Goal: Task Accomplishment & Management: Complete application form

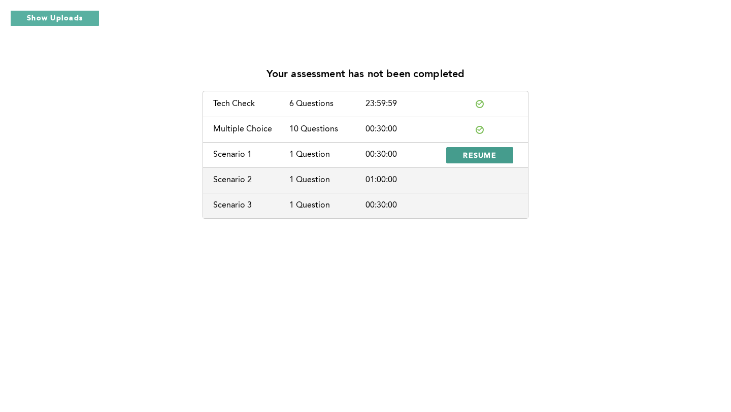
click at [478, 158] on span "RESUME" at bounding box center [479, 155] width 33 height 10
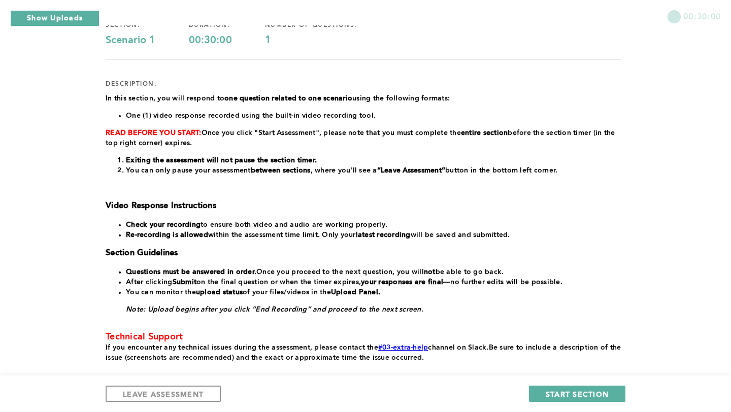
scroll to position [97, 0]
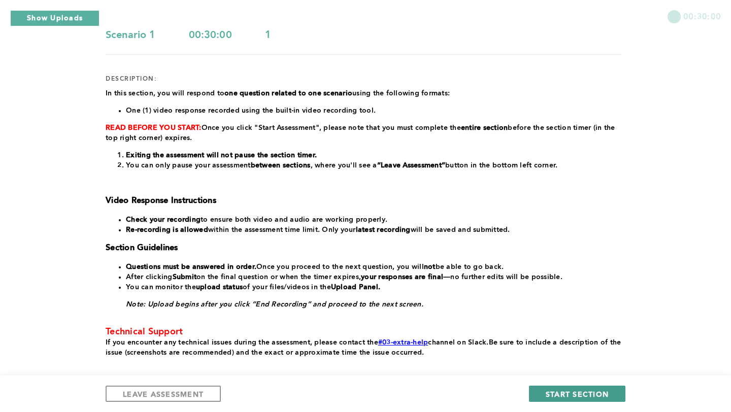
click at [580, 395] on span "START SECTION" at bounding box center [577, 394] width 63 height 10
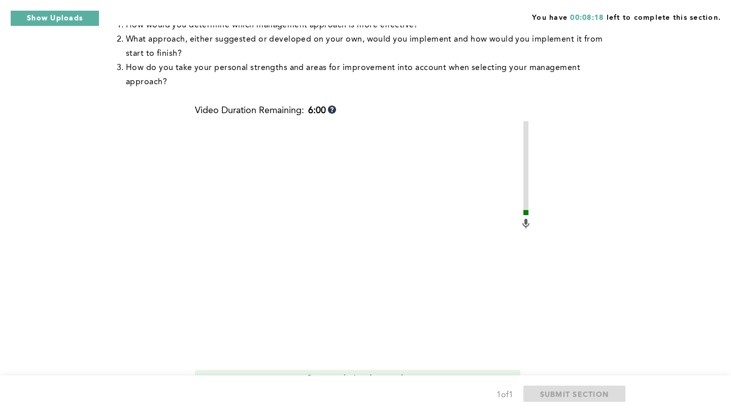
scroll to position [247, 0]
click at [362, 293] on video at bounding box center [357, 244] width 325 height 244
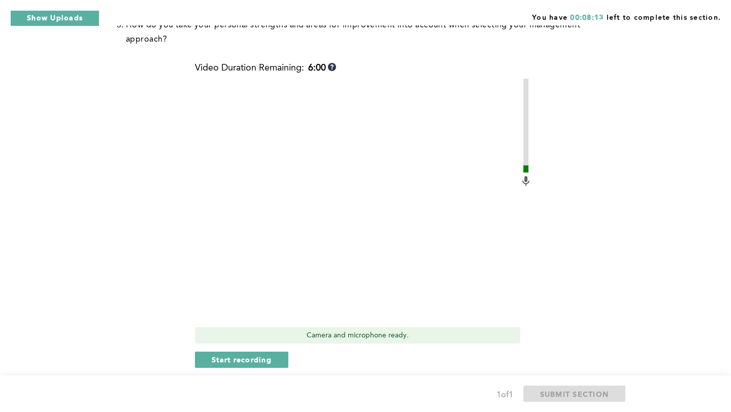
scroll to position [292, 0]
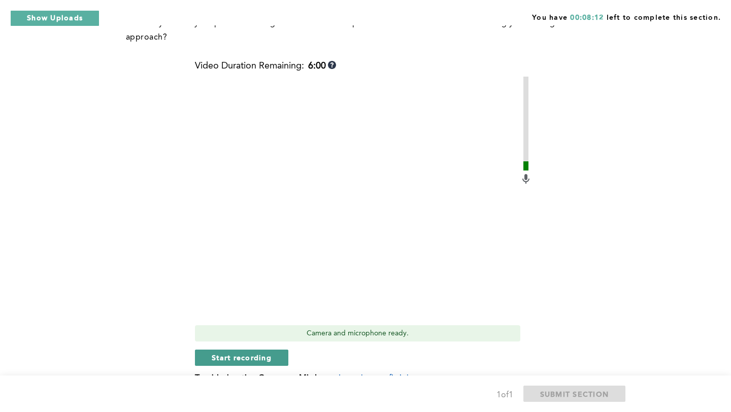
click at [252, 353] on span "Start recording" at bounding box center [242, 358] width 60 height 10
click at [252, 353] on span "Stop recording" at bounding box center [241, 358] width 59 height 10
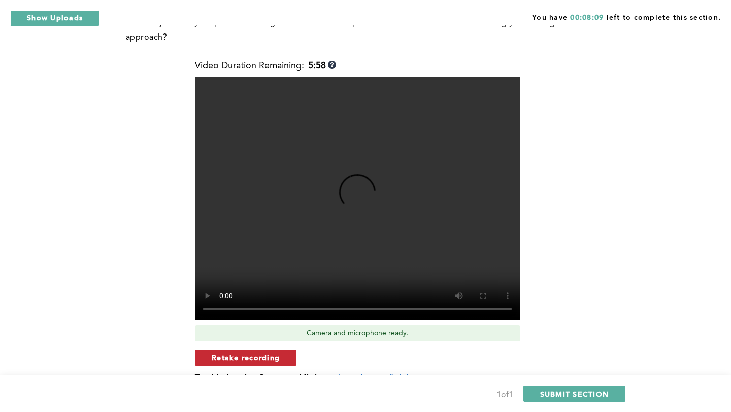
click at [278, 353] on span "Retake recording" at bounding box center [246, 358] width 68 height 10
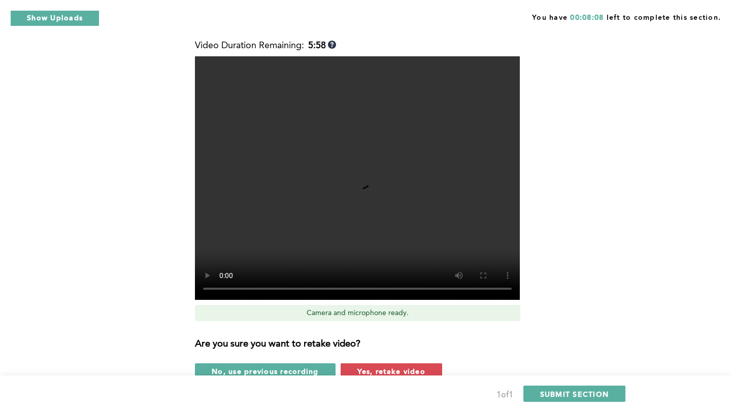
scroll to position [319, 0]
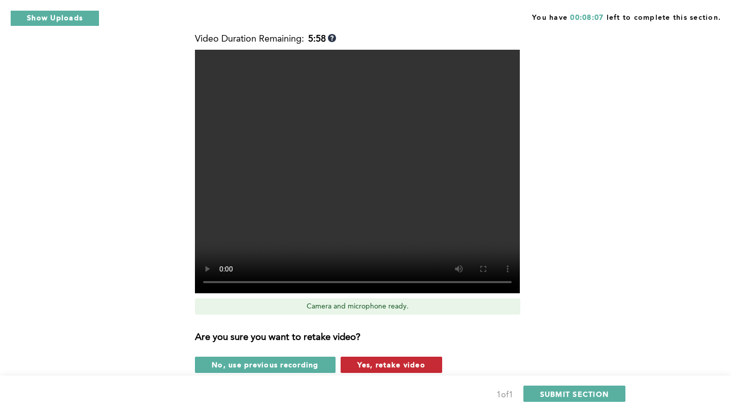
click at [364, 360] on span "Yes, retake video" at bounding box center [391, 365] width 68 height 10
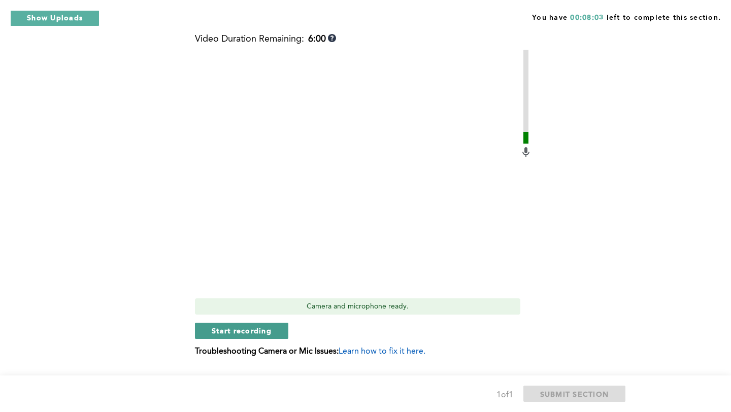
click at [252, 326] on span "Start recording" at bounding box center [242, 331] width 60 height 10
click at [252, 326] on span "Stop recording" at bounding box center [241, 331] width 59 height 10
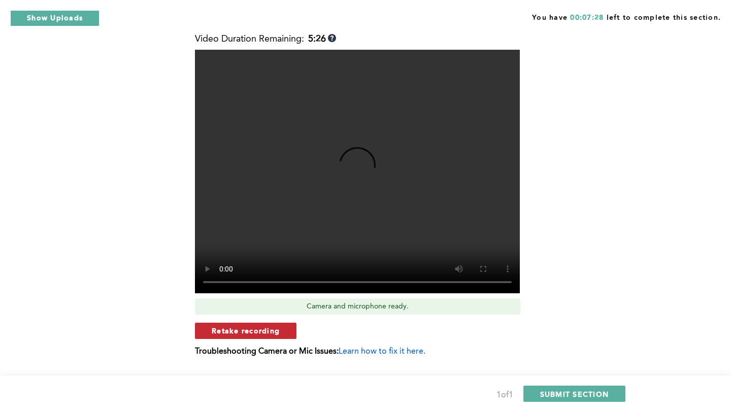
click at [277, 326] on span "Retake recording" at bounding box center [246, 331] width 68 height 10
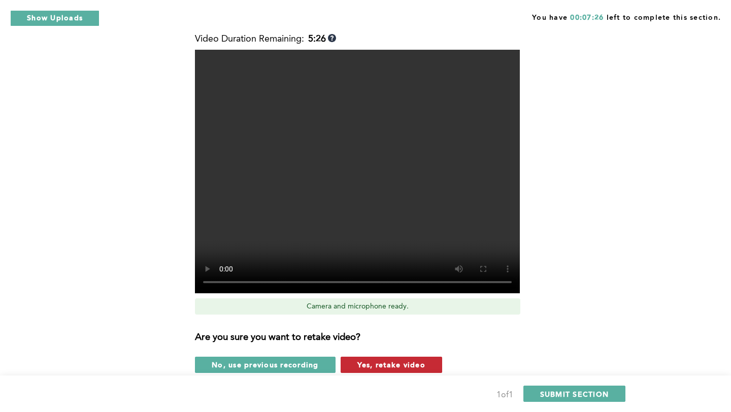
click at [383, 360] on span "Yes, retake video" at bounding box center [391, 365] width 68 height 10
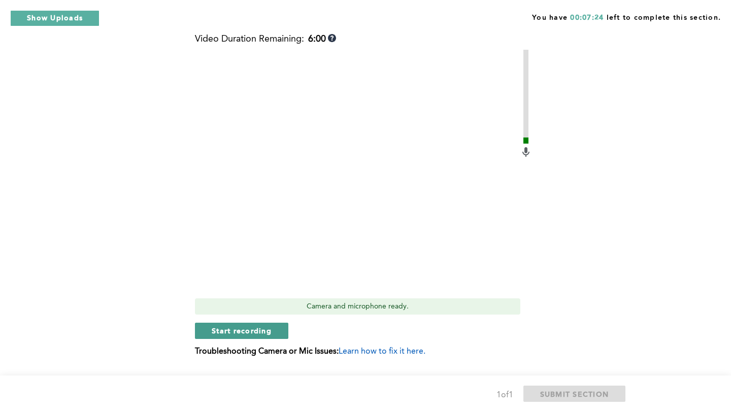
click at [246, 326] on span "Start recording" at bounding box center [242, 331] width 60 height 10
click at [246, 326] on span "Stop recording" at bounding box center [241, 331] width 59 height 10
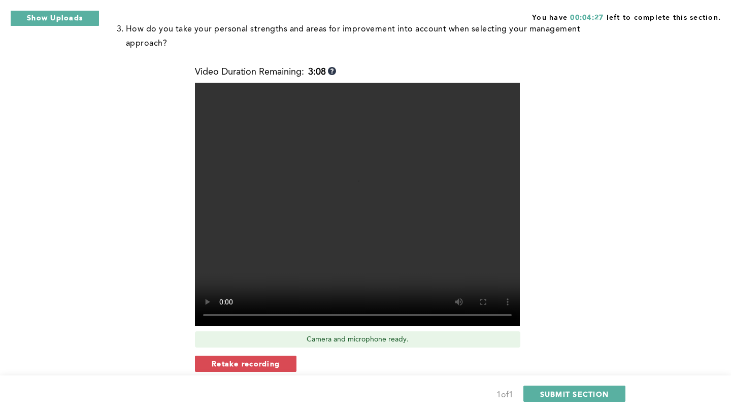
scroll to position [285, 0]
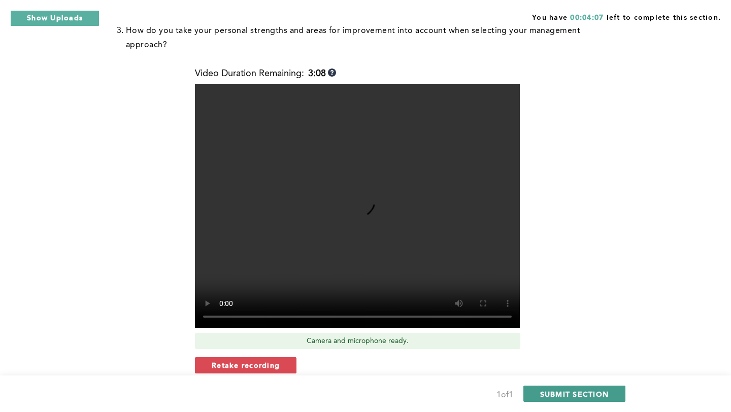
click at [560, 391] on span "SUBMIT SECTION" at bounding box center [574, 394] width 69 height 10
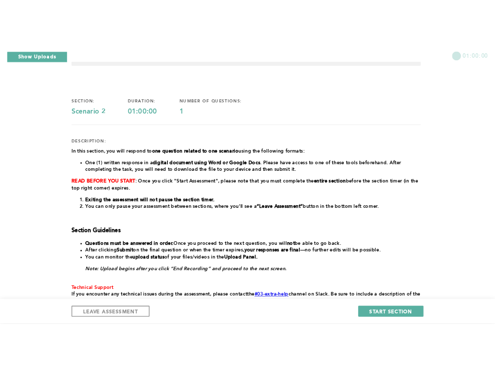
scroll to position [36, 0]
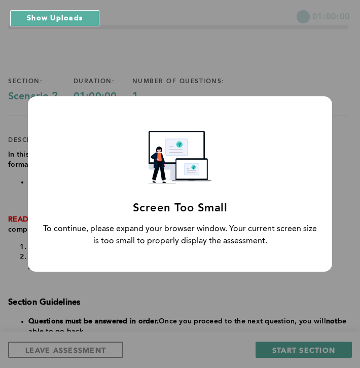
click at [225, 289] on div "Screen Too Small To continue, please expand your browser window. Your current s…" at bounding box center [180, 184] width 360 height 368
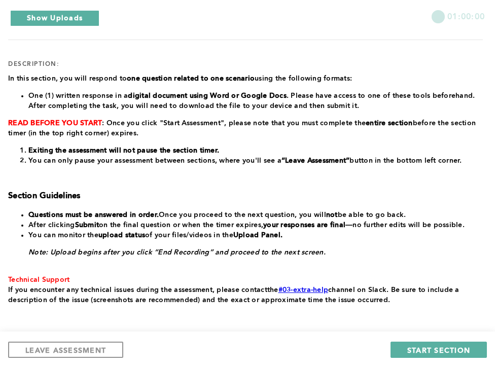
scroll to position [113, 0]
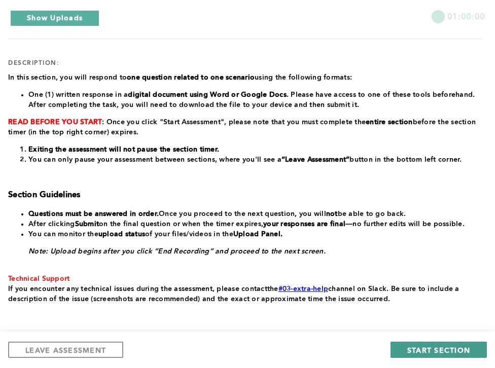
click at [424, 351] on span "START SECTION" at bounding box center [439, 351] width 63 height 10
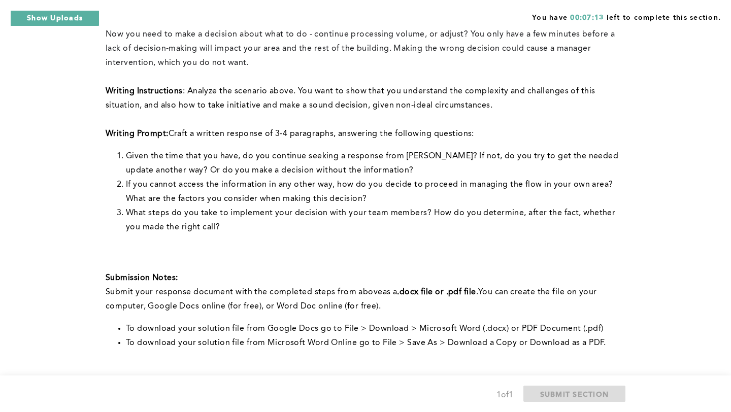
scroll to position [346, 0]
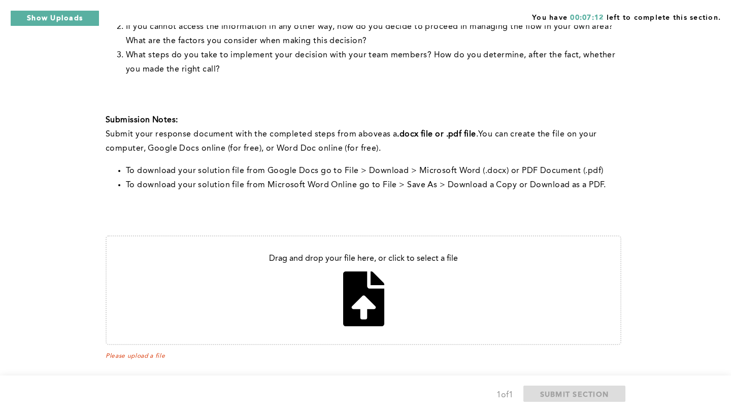
click at [360, 292] on input "file" at bounding box center [364, 291] width 514 height 108
type input "C:\fakepath\Written response.docx"
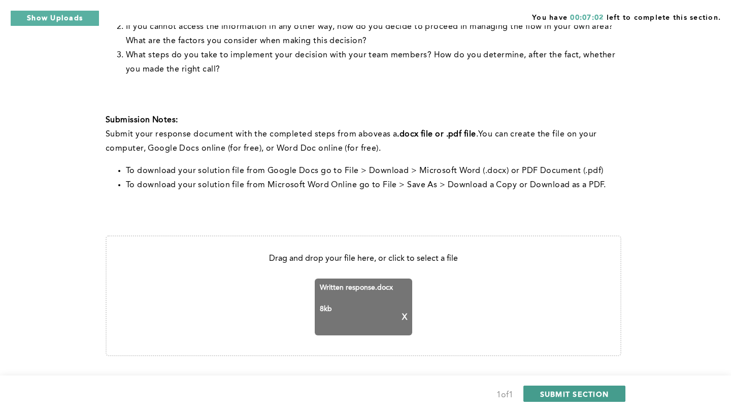
click at [567, 390] on span "SUBMIT SECTION" at bounding box center [574, 394] width 69 height 10
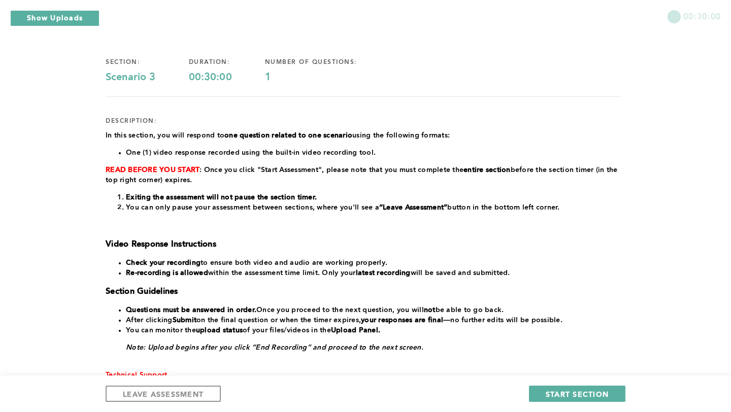
scroll to position [0, 0]
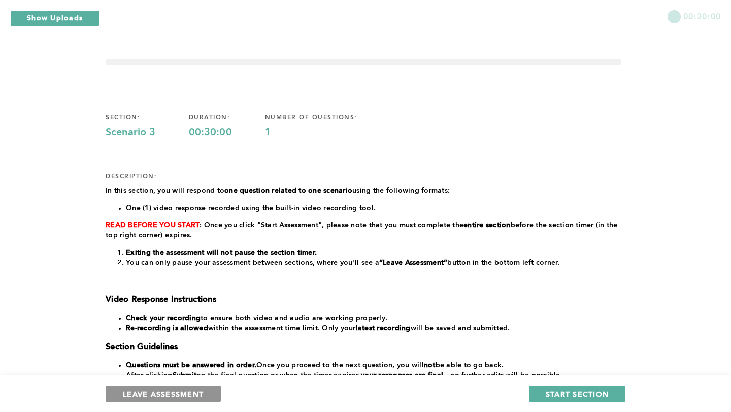
click at [176, 390] on span "LEAVE ASSESSMENT" at bounding box center [163, 394] width 81 height 10
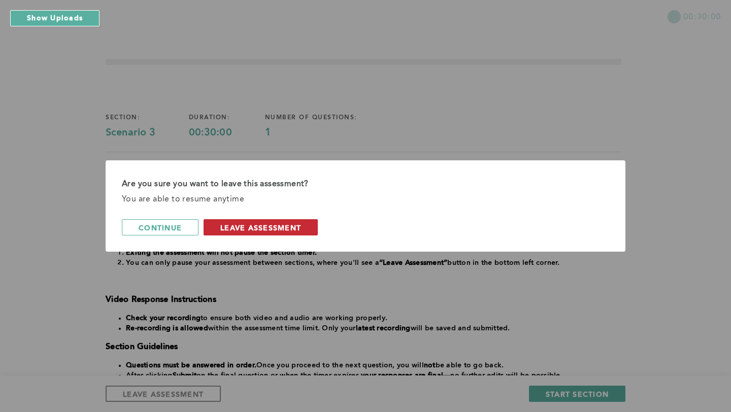
click at [271, 227] on span "leave assessment" at bounding box center [260, 228] width 81 height 10
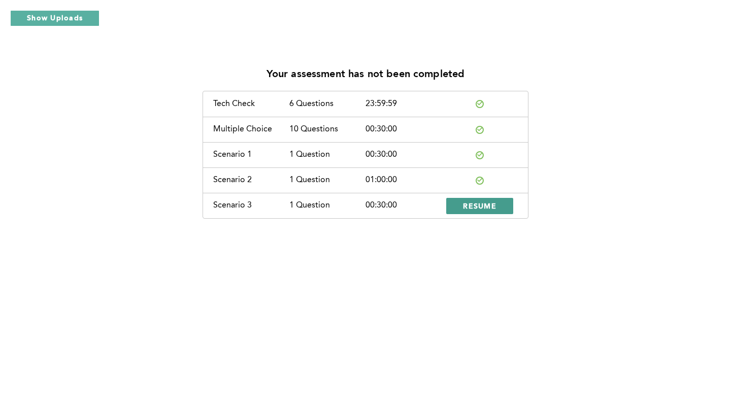
click at [473, 210] on span "RESUME" at bounding box center [479, 206] width 33 height 10
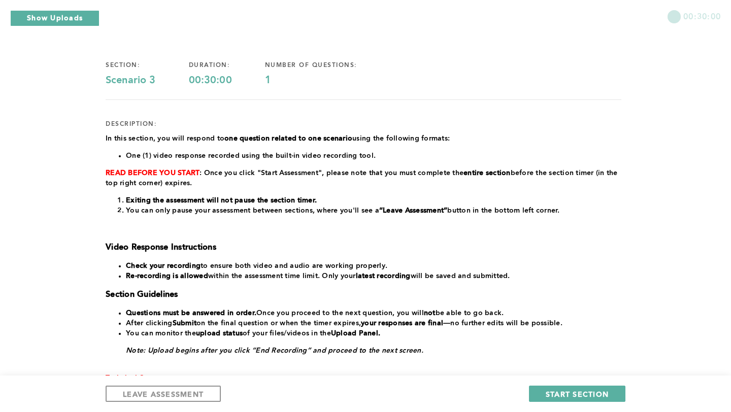
scroll to position [57, 0]
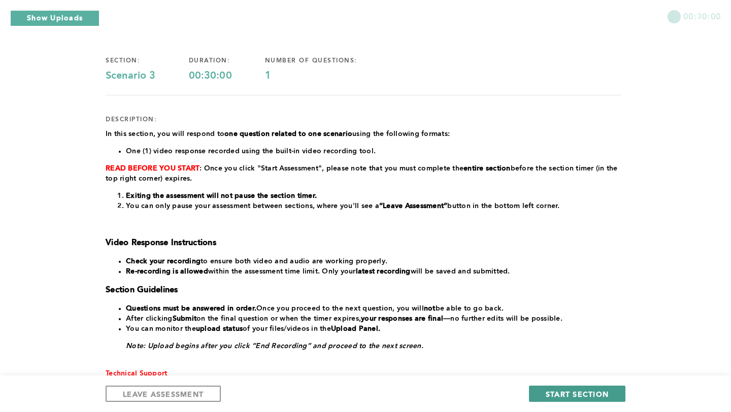
click at [603, 397] on span "START SECTION" at bounding box center [577, 394] width 63 height 10
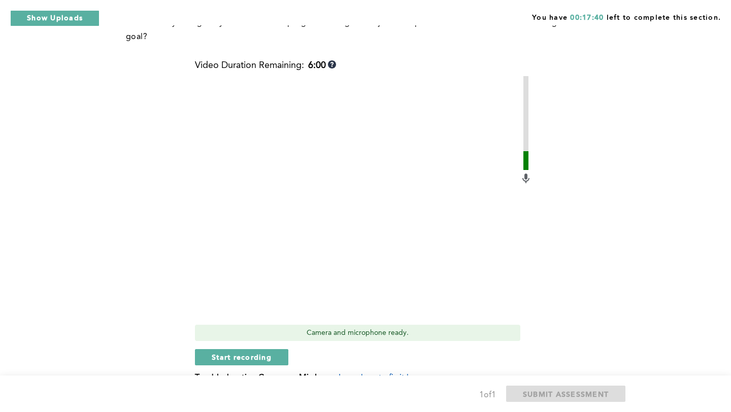
scroll to position [241, 0]
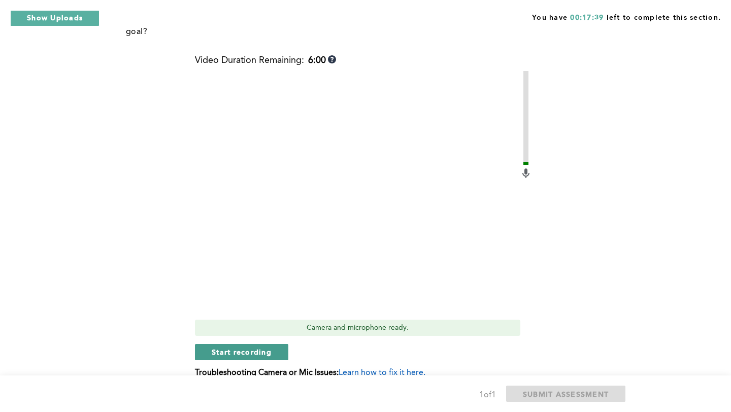
click at [247, 353] on span "Start recording" at bounding box center [242, 352] width 60 height 10
click at [229, 355] on span "Stop recording" at bounding box center [241, 352] width 59 height 10
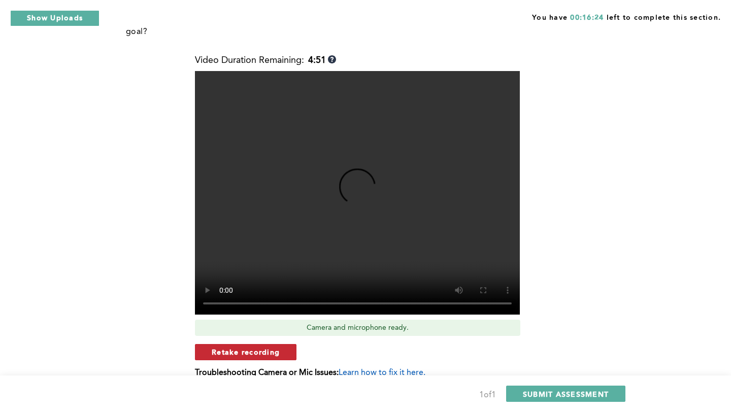
click at [228, 355] on span "Retake recording" at bounding box center [246, 352] width 68 height 10
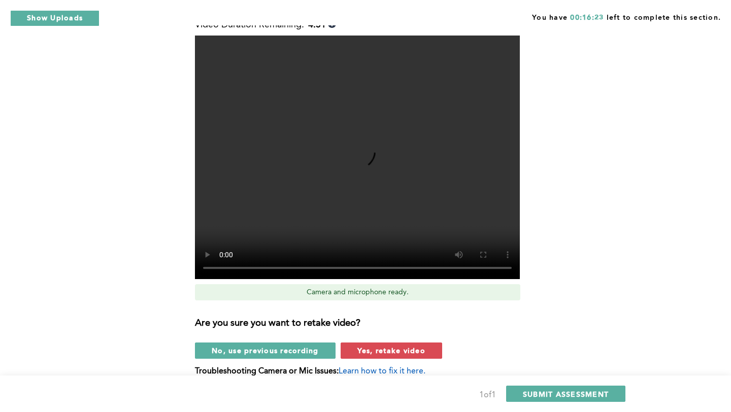
scroll to position [301, 0]
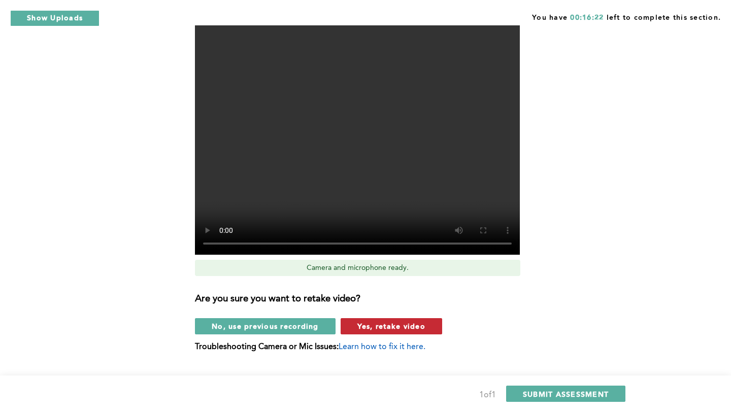
click at [388, 331] on button "Yes, retake video" at bounding box center [392, 326] width 102 height 16
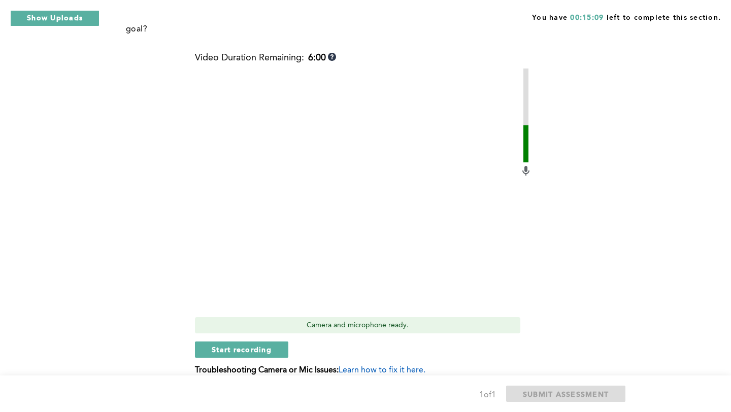
scroll to position [251, 0]
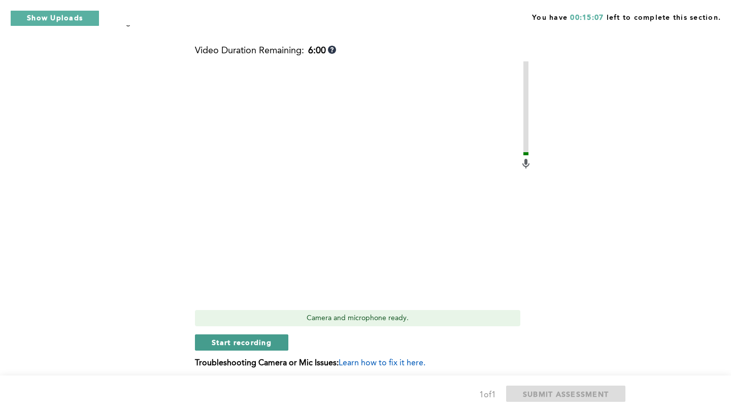
click at [237, 344] on span "Start recording" at bounding box center [242, 343] width 60 height 10
click at [237, 344] on span "Stop recording" at bounding box center [241, 343] width 59 height 10
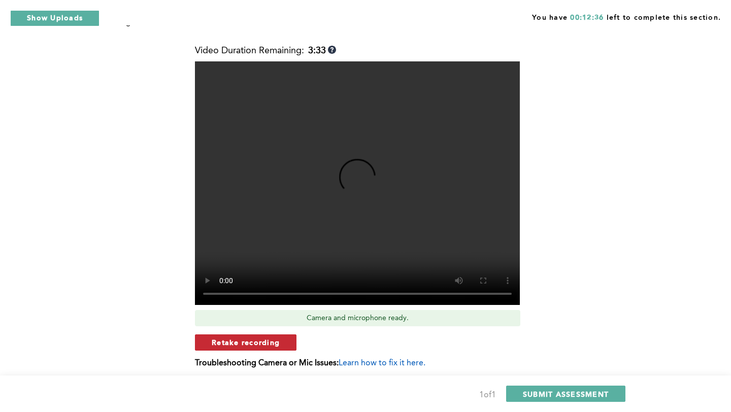
click at [271, 346] on span "Retake recording" at bounding box center [246, 343] width 68 height 10
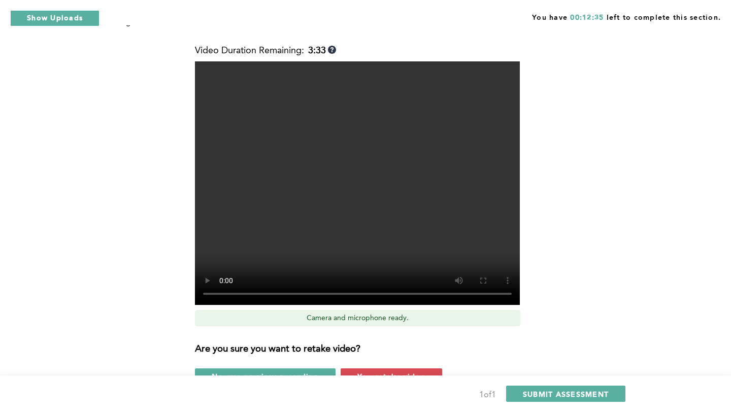
click at [379, 378] on div "1 of 1 SUBMIT ASSESSMENT" at bounding box center [365, 394] width 731 height 37
click at [379, 370] on button "Yes, retake video" at bounding box center [392, 376] width 102 height 16
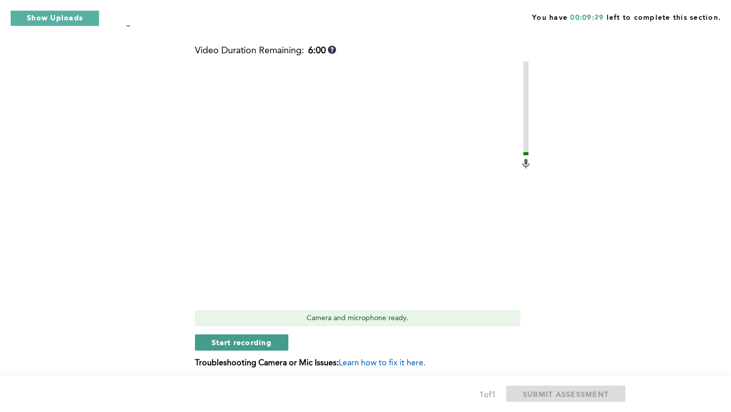
click at [240, 344] on span "Start recording" at bounding box center [242, 343] width 60 height 10
click at [240, 344] on span "Stop recording" at bounding box center [241, 343] width 59 height 10
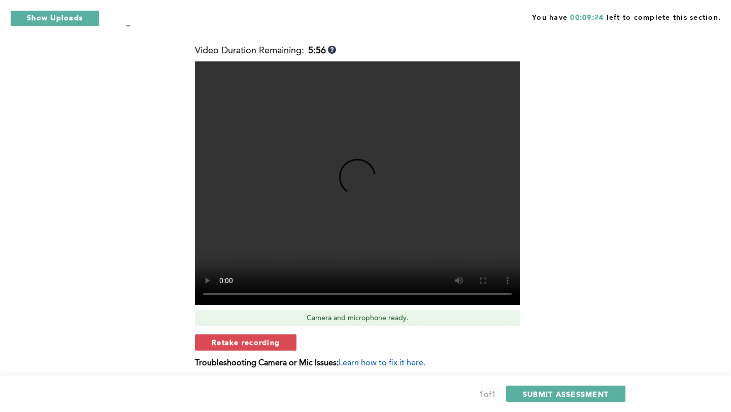
click at [264, 335] on button "Retake recording" at bounding box center [246, 342] width 102 height 16
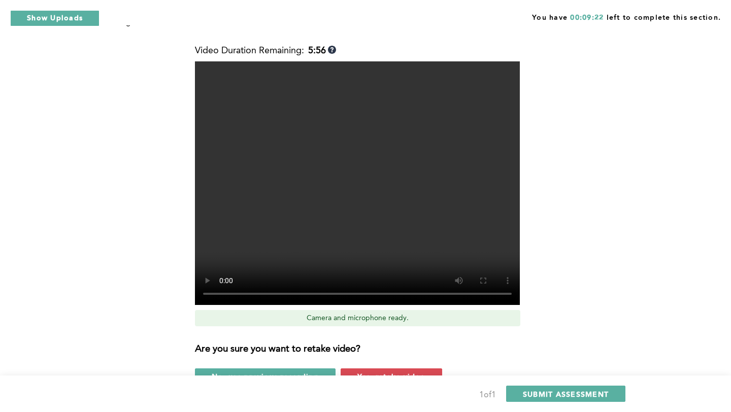
click at [367, 367] on div "Are you sure you want to retake video? No, use previous recording Yes, retake v…" at bounding box center [363, 359] width 337 height 50
click at [367, 373] on span "Yes, retake video" at bounding box center [391, 377] width 68 height 10
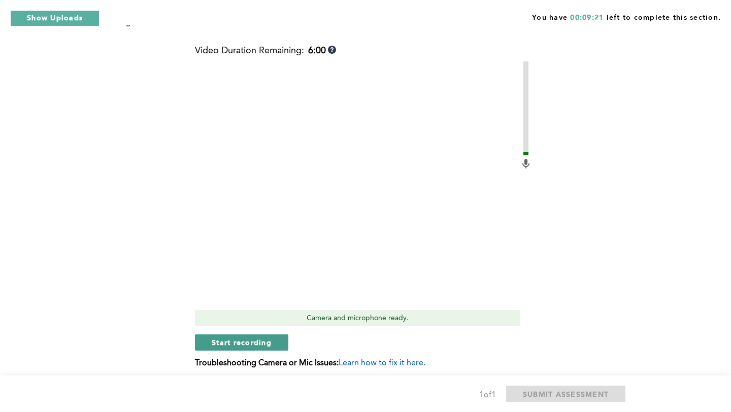
click at [262, 344] on span "Start recording" at bounding box center [242, 343] width 60 height 10
click at [262, 344] on span "Stop recording" at bounding box center [241, 343] width 59 height 10
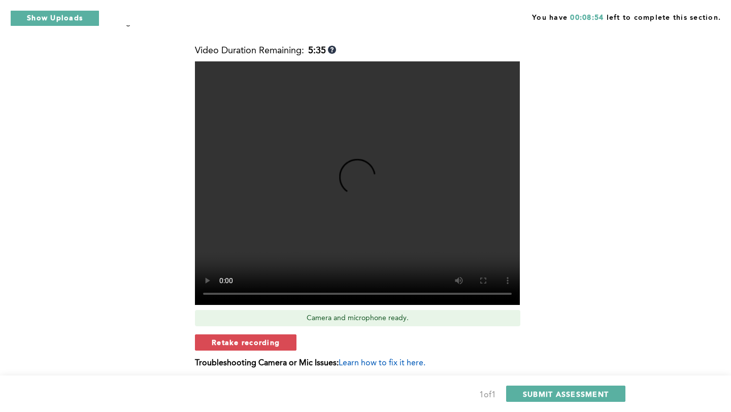
click at [262, 344] on span "Retake recording" at bounding box center [246, 343] width 68 height 10
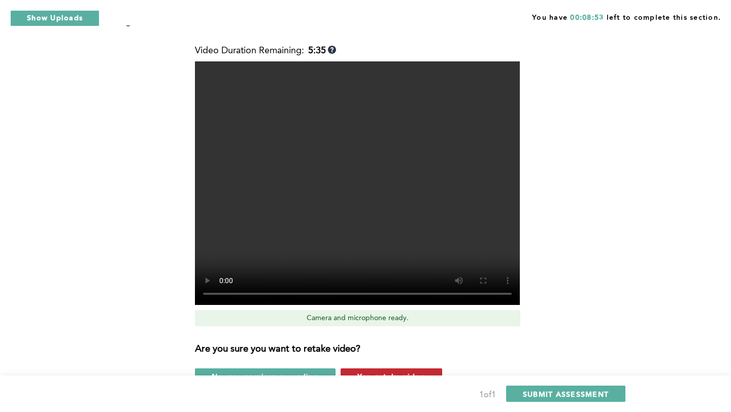
click at [398, 373] on span "Yes, retake video" at bounding box center [391, 377] width 68 height 10
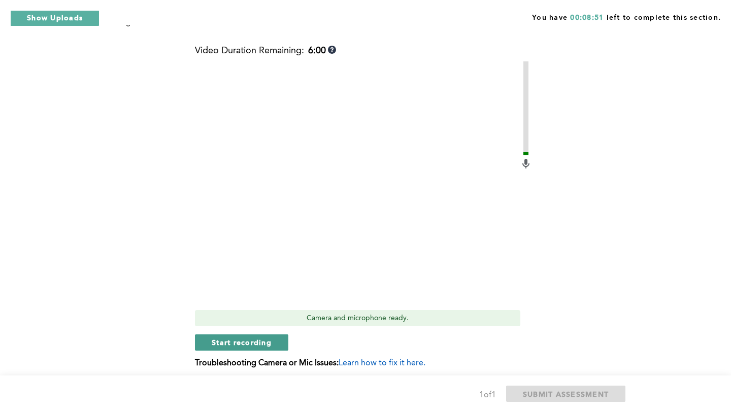
click at [248, 344] on span "Start recording" at bounding box center [242, 343] width 60 height 10
click at [248, 344] on span "Stop recording" at bounding box center [241, 343] width 59 height 10
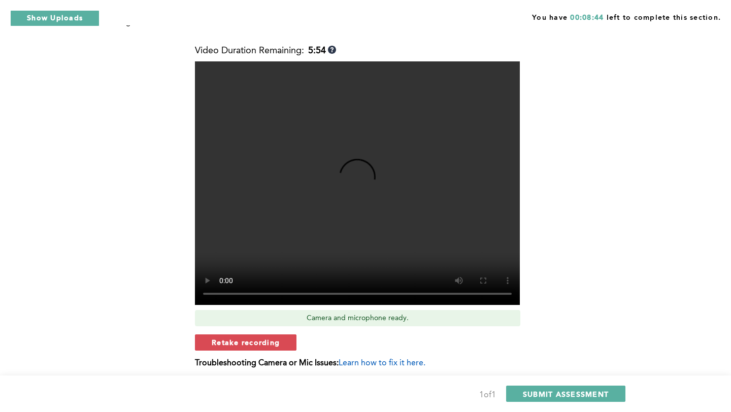
click at [248, 344] on span "Retake recording" at bounding box center [246, 343] width 68 height 10
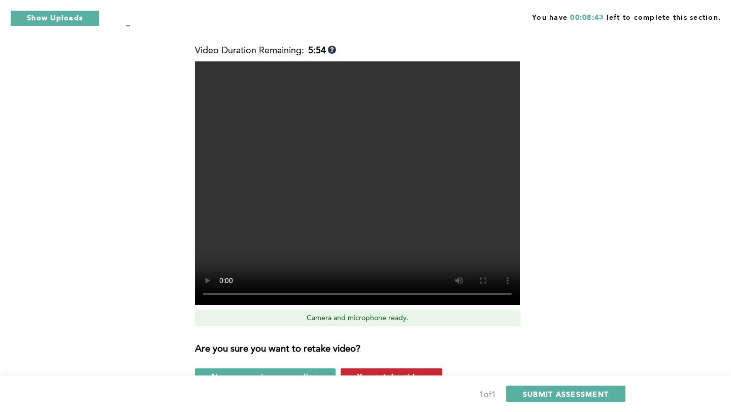
click at [385, 372] on span "Yes, retake video" at bounding box center [391, 377] width 68 height 10
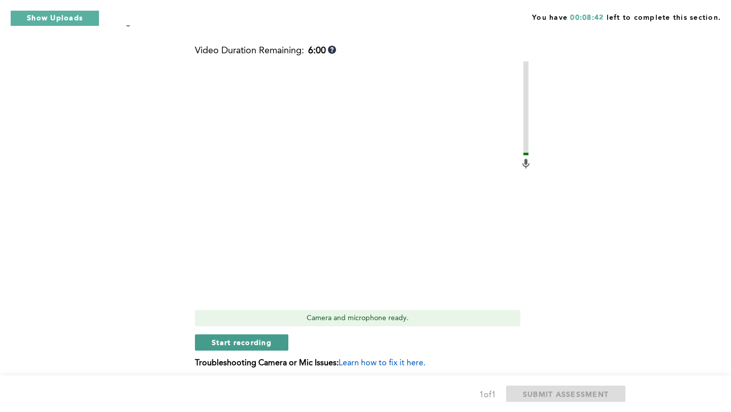
click at [264, 339] on span "Start recording" at bounding box center [242, 343] width 60 height 10
click at [264, 339] on span "Stop recording" at bounding box center [241, 343] width 59 height 10
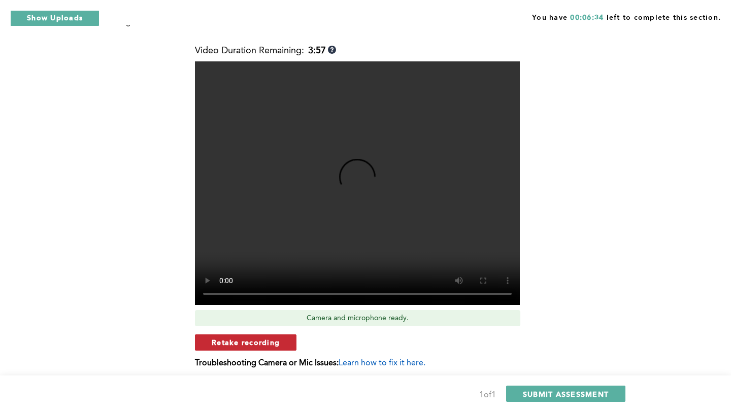
click at [258, 341] on span "Retake recording" at bounding box center [246, 343] width 68 height 10
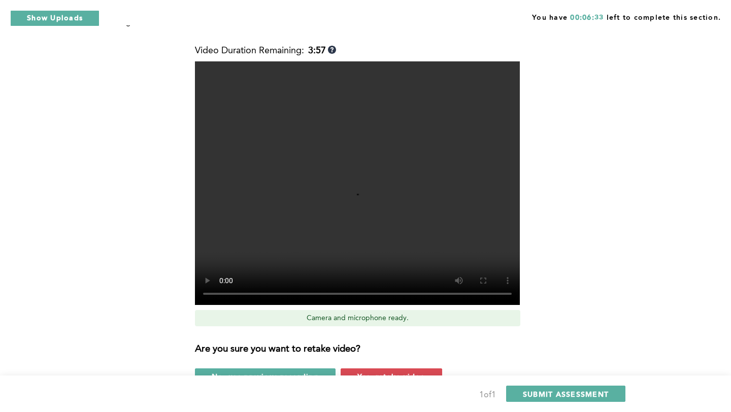
scroll to position [280, 0]
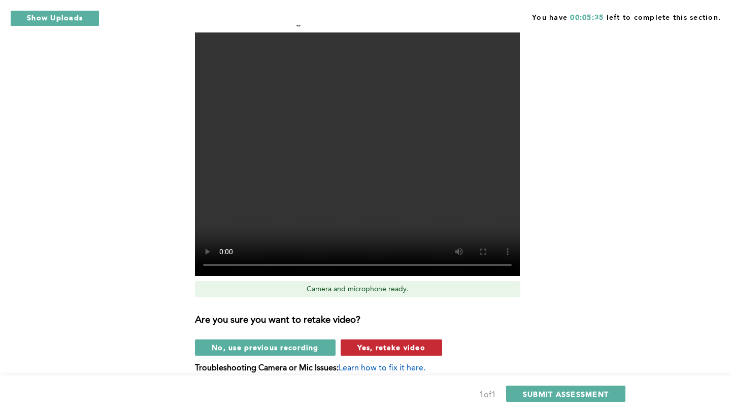
click at [368, 345] on span "Yes, retake video" at bounding box center [391, 348] width 68 height 10
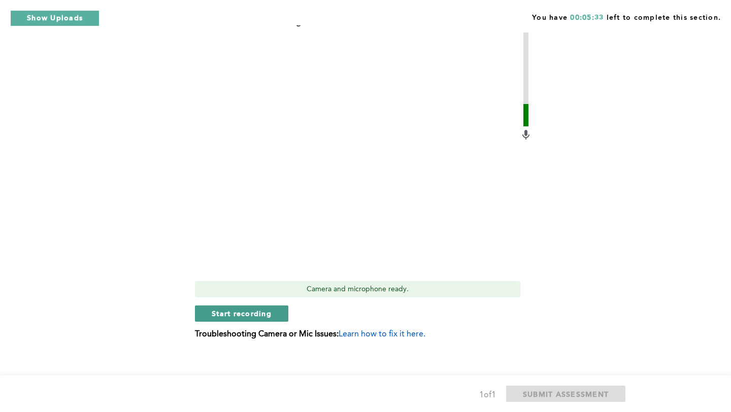
click at [259, 314] on span "Start recording" at bounding box center [242, 314] width 60 height 10
click at [259, 314] on span "Stop recording" at bounding box center [241, 314] width 59 height 10
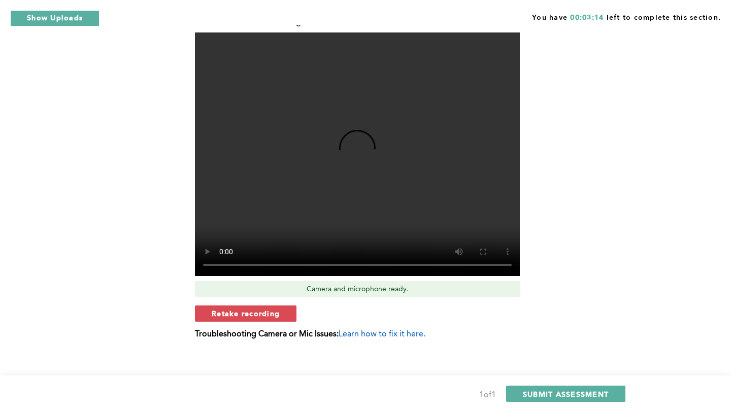
click at [259, 314] on span "Retake recording" at bounding box center [246, 314] width 68 height 10
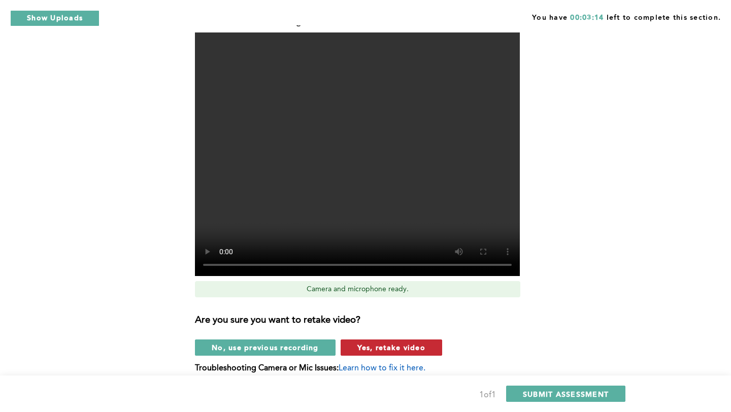
click at [403, 349] on span "Yes, retake video" at bounding box center [391, 348] width 68 height 10
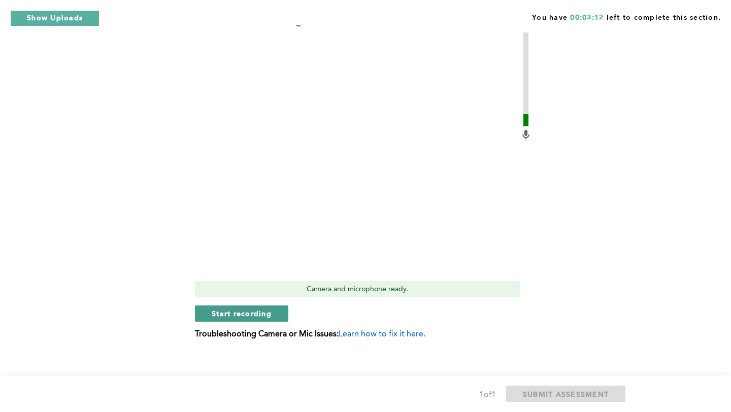
click at [251, 317] on span "Start recording" at bounding box center [242, 314] width 60 height 10
click at [251, 317] on span "Stop recording" at bounding box center [241, 314] width 59 height 10
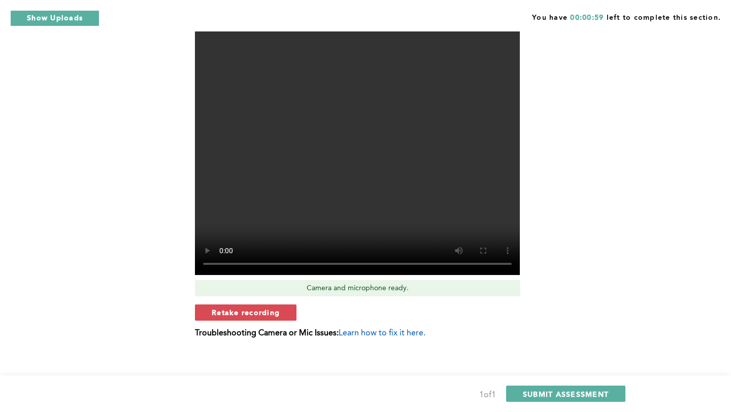
scroll to position [288, 0]
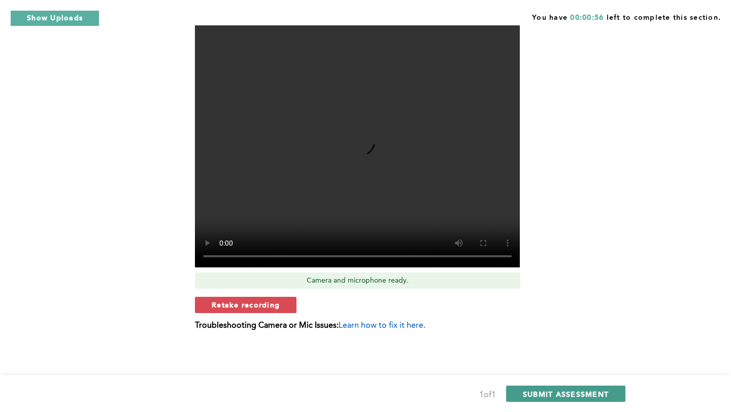
click at [560, 394] on span "SUBMIT ASSESSMENT" at bounding box center [566, 394] width 86 height 10
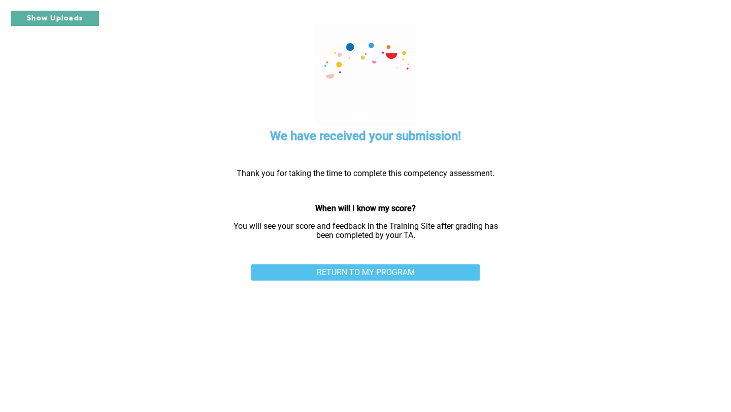
click at [379, 268] on link "RETURN TO MY PROGRAM" at bounding box center [365, 272] width 228 height 16
